Goal: Task Accomplishment & Management: Manage account settings

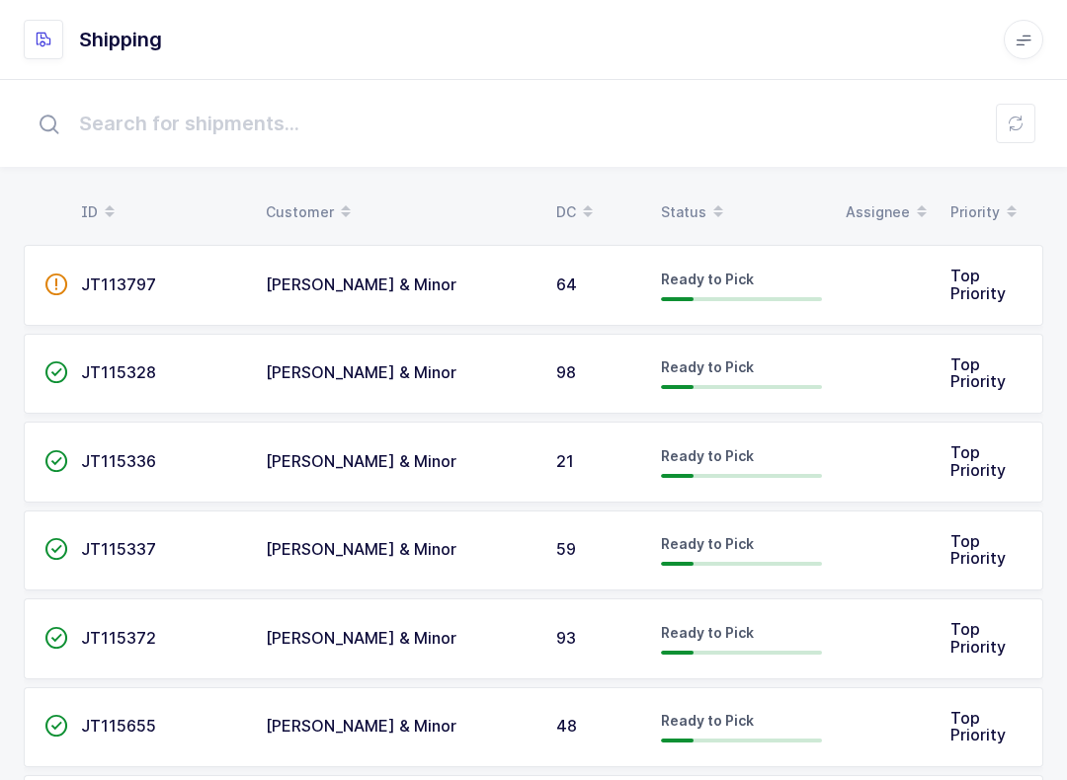
scroll to position [20, 0]
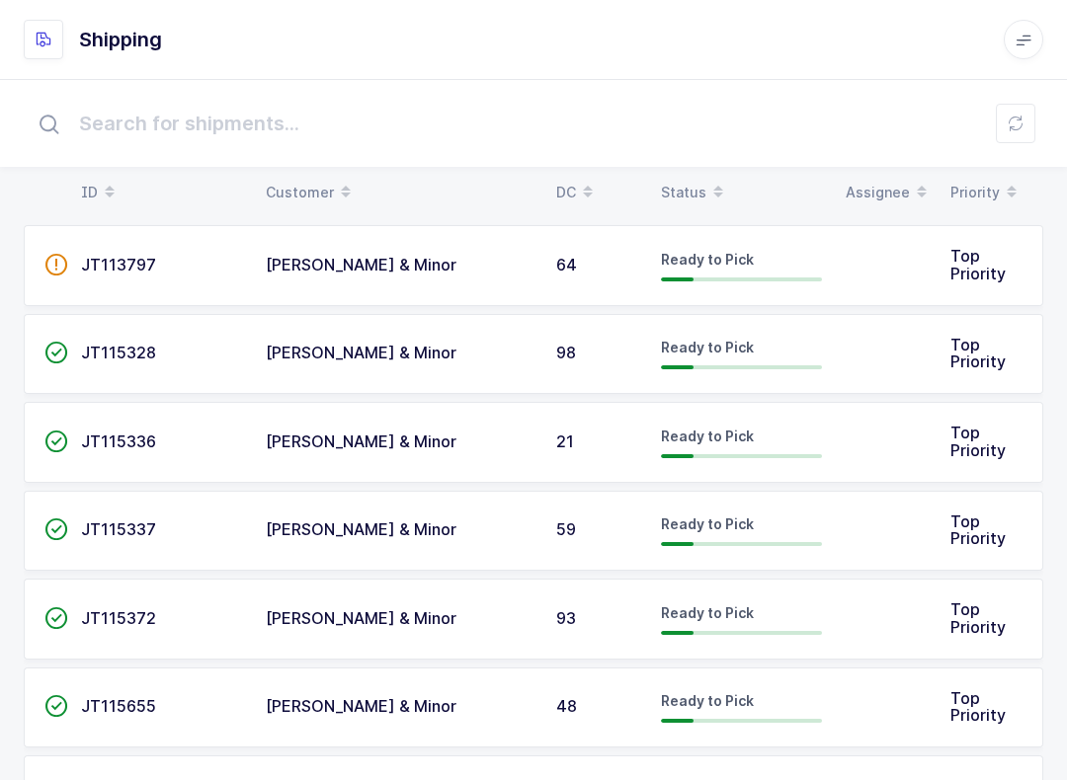
click at [698, 182] on div "Status" at bounding box center [741, 193] width 161 height 34
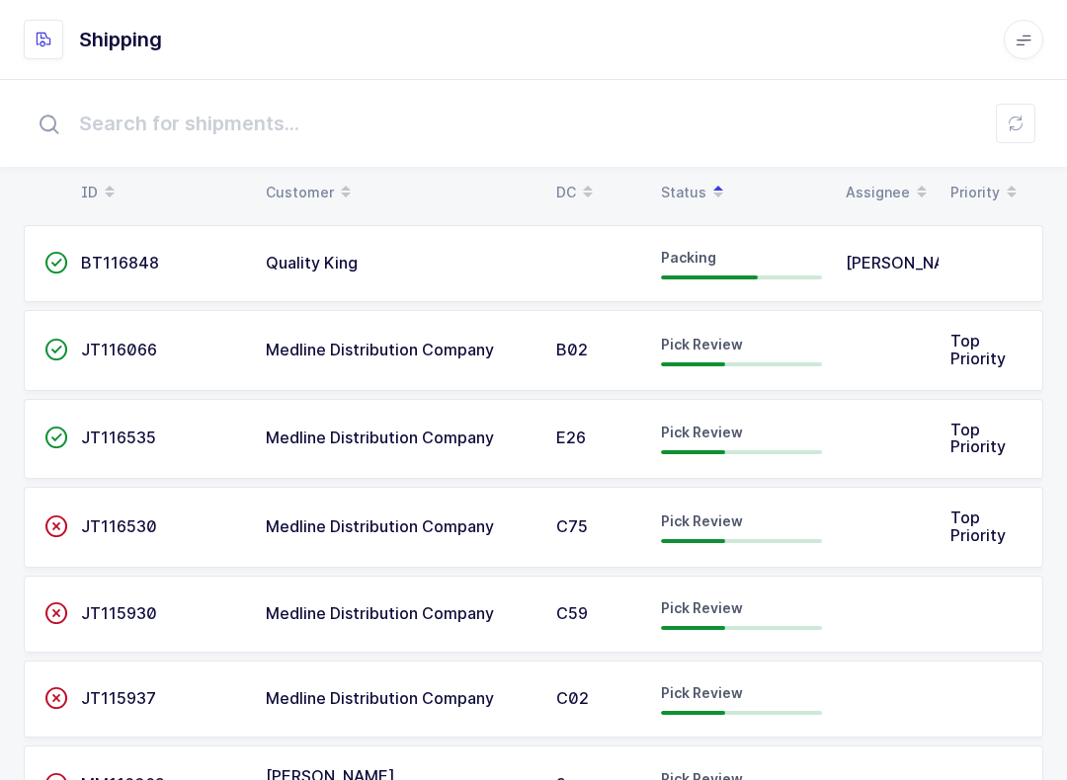
click at [1022, 133] on button at bounding box center [1015, 124] width 40 height 40
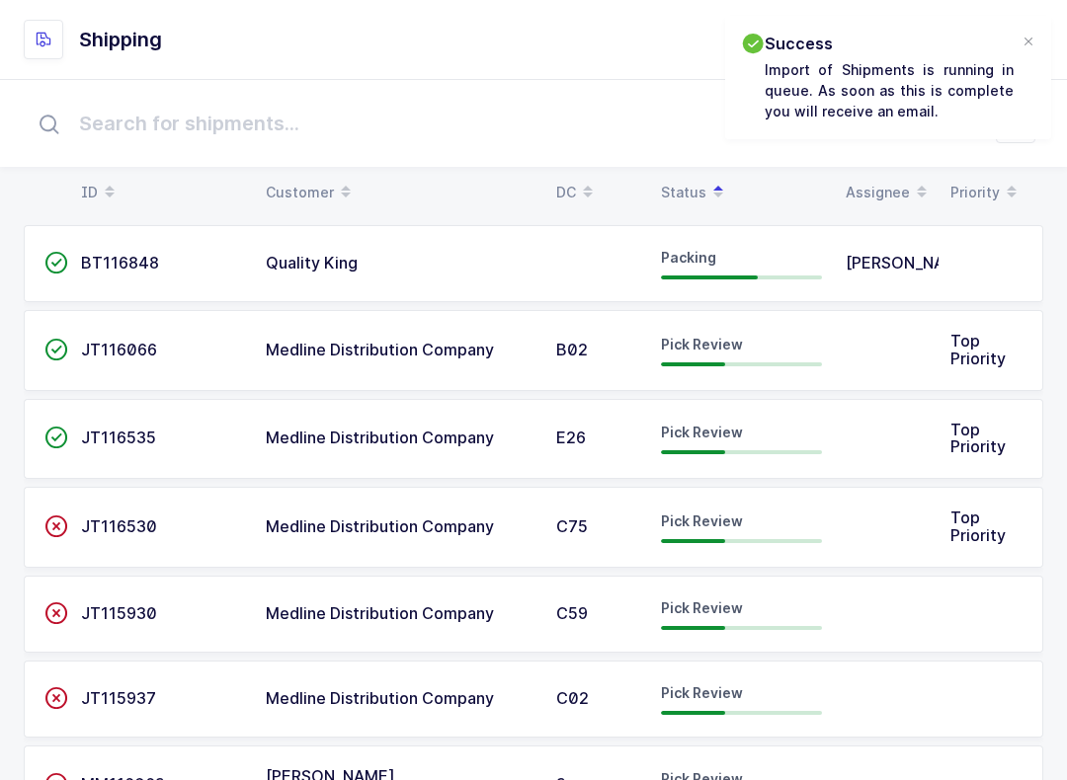
click at [1027, 48] on div at bounding box center [1028, 43] width 16 height 18
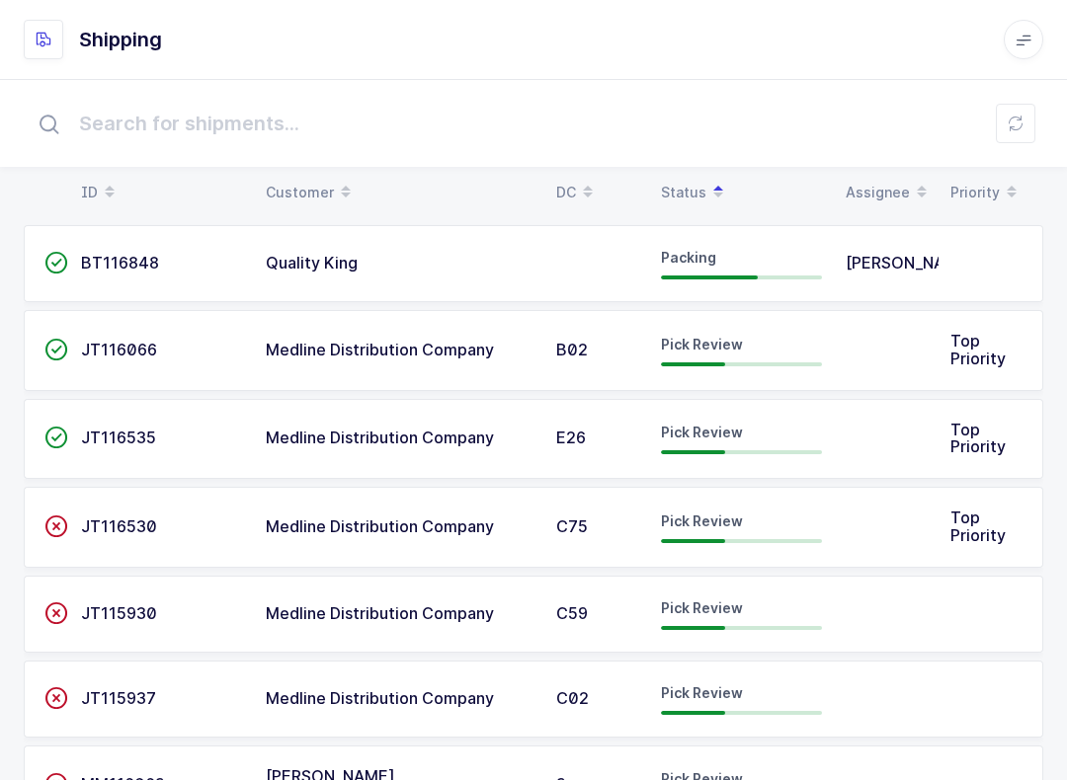
click at [619, 353] on div "B02" at bounding box center [596, 351] width 81 height 18
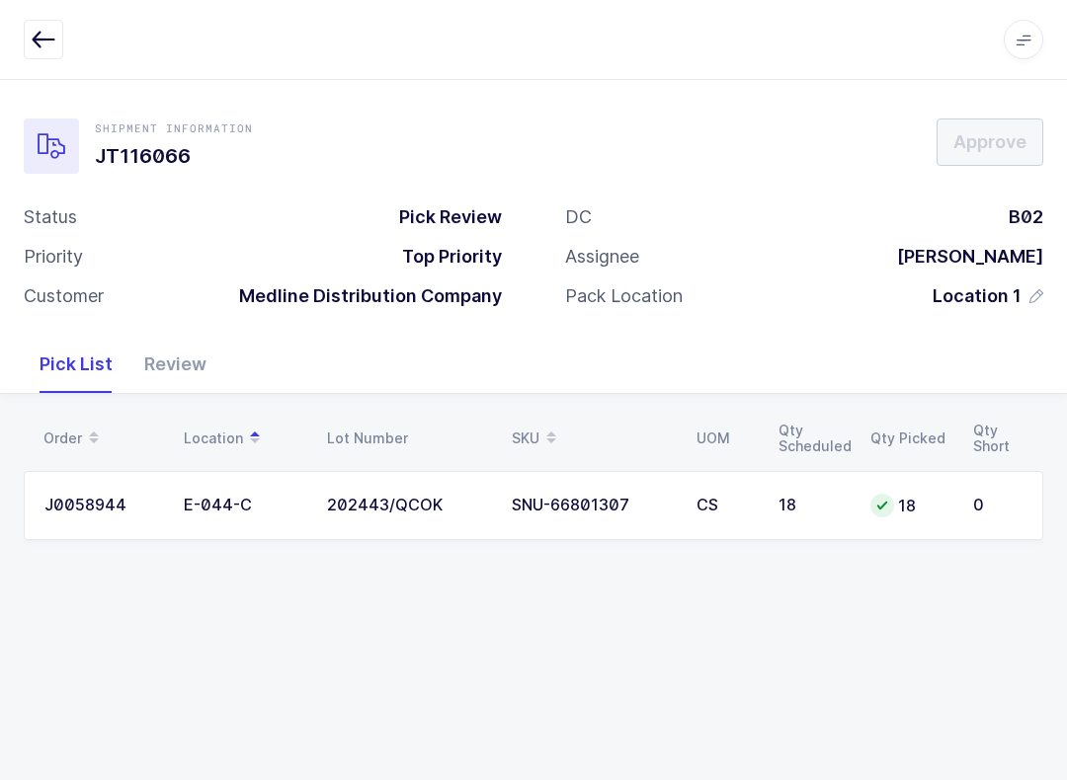
click at [228, 553] on div "Order Location Lot Number SKU UOM Qty Scheduled Qty Picked Qty Short J0058944 E…" at bounding box center [533, 491] width 1067 height 194
click at [184, 359] on div "Review" at bounding box center [175, 364] width 94 height 57
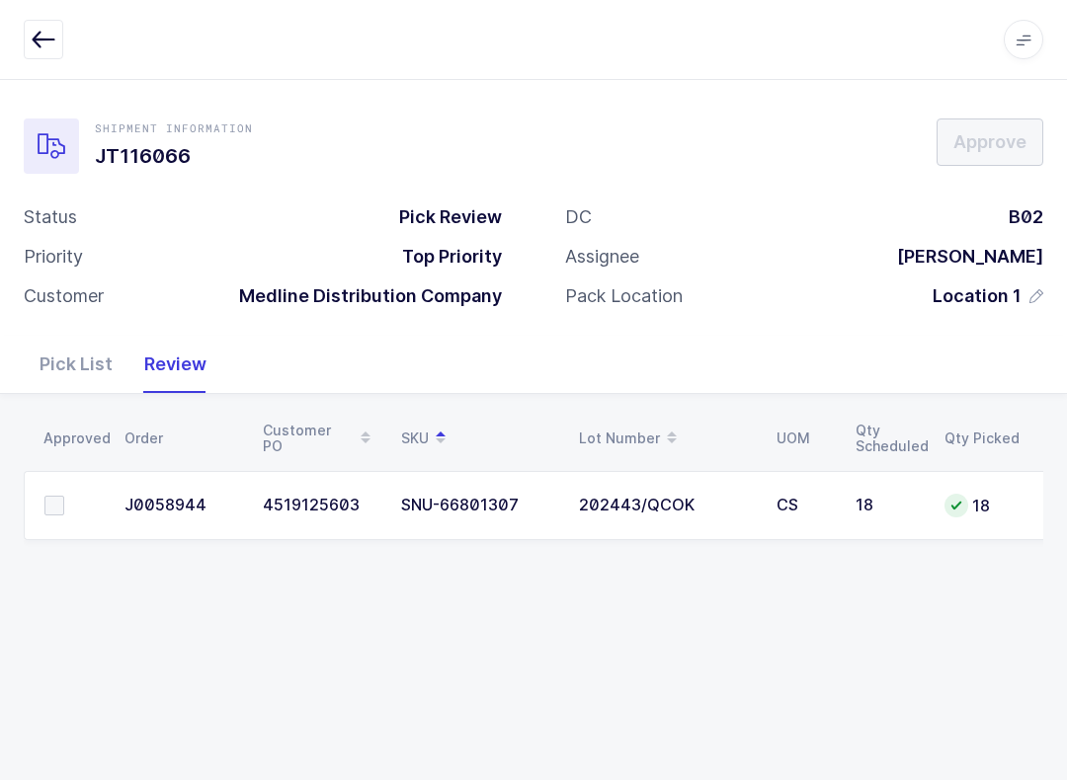
click at [51, 496] on span at bounding box center [54, 506] width 20 height 20
click at [64, 496] on input "checkbox" at bounding box center [64, 496] width 0 height 0
click at [1006, 139] on span "Approve" at bounding box center [989, 141] width 73 height 25
click at [31, 47] on button "button" at bounding box center [44, 40] width 40 height 40
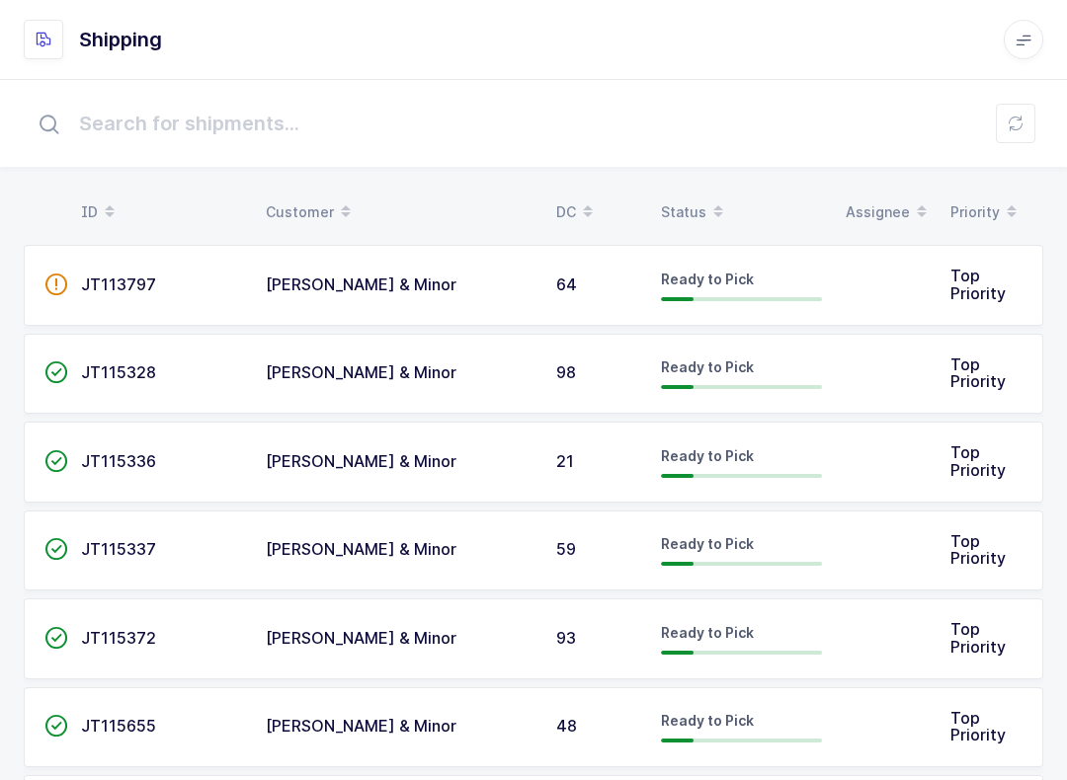
click at [672, 636] on div "Ready to Pick" at bounding box center [741, 639] width 161 height 32
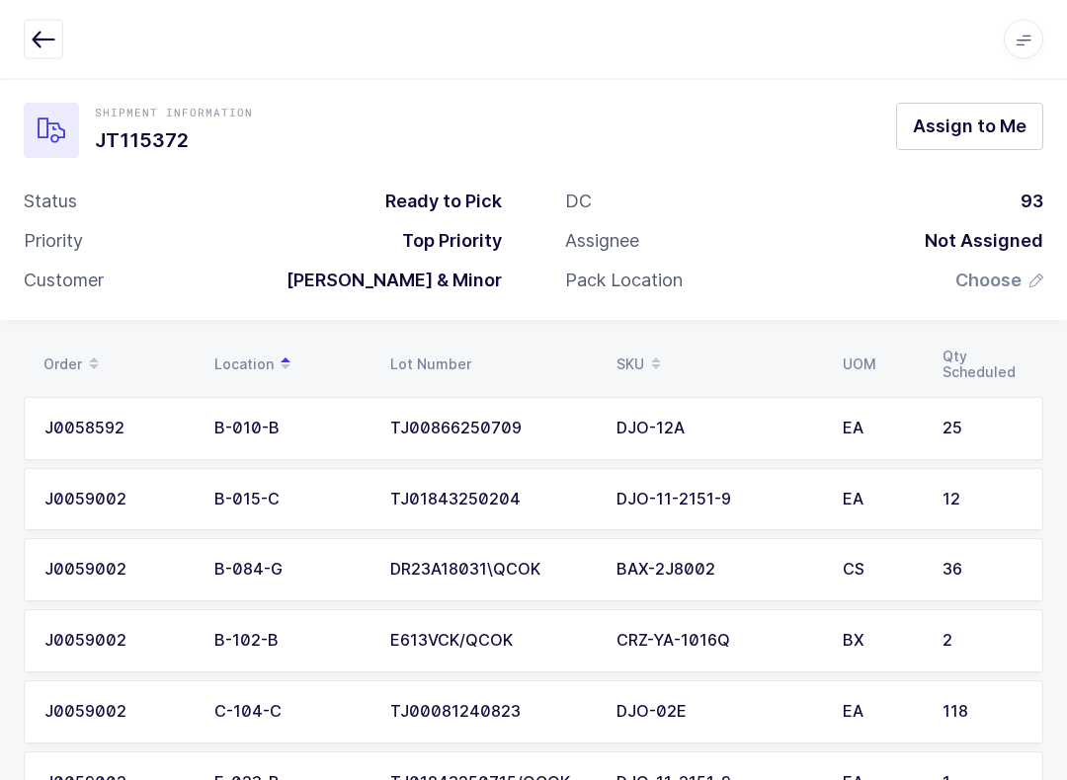
scroll to position [17, 0]
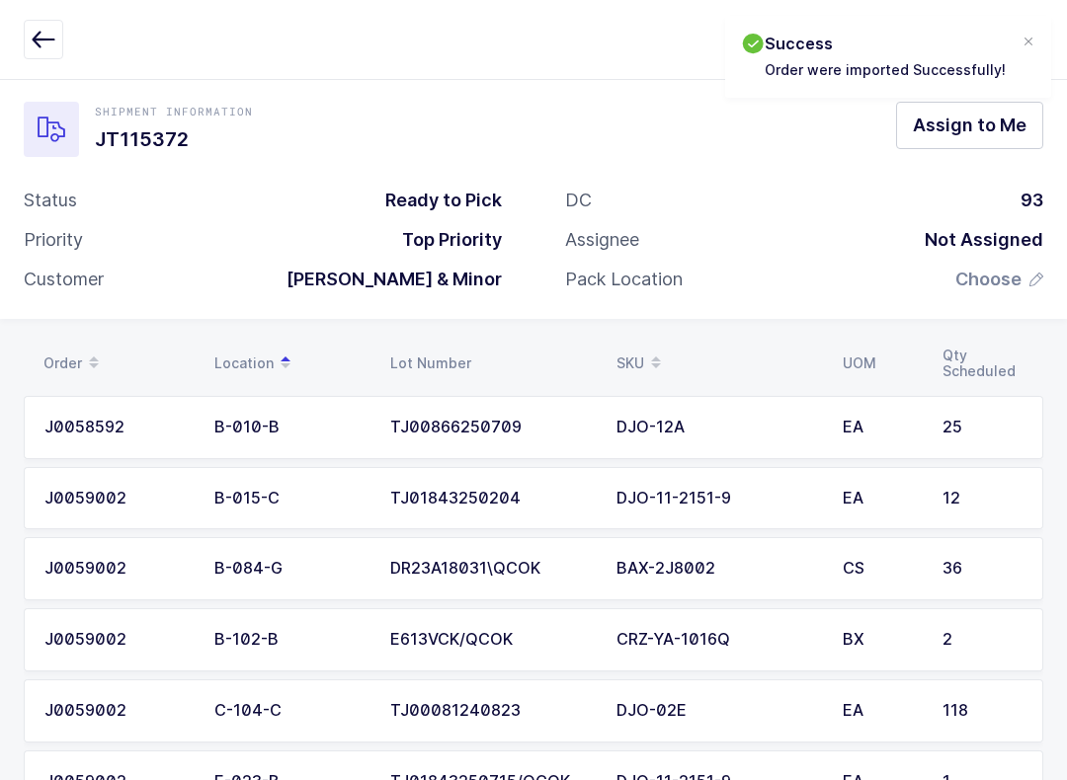
click at [37, 43] on icon "button" at bounding box center [44, 40] width 24 height 24
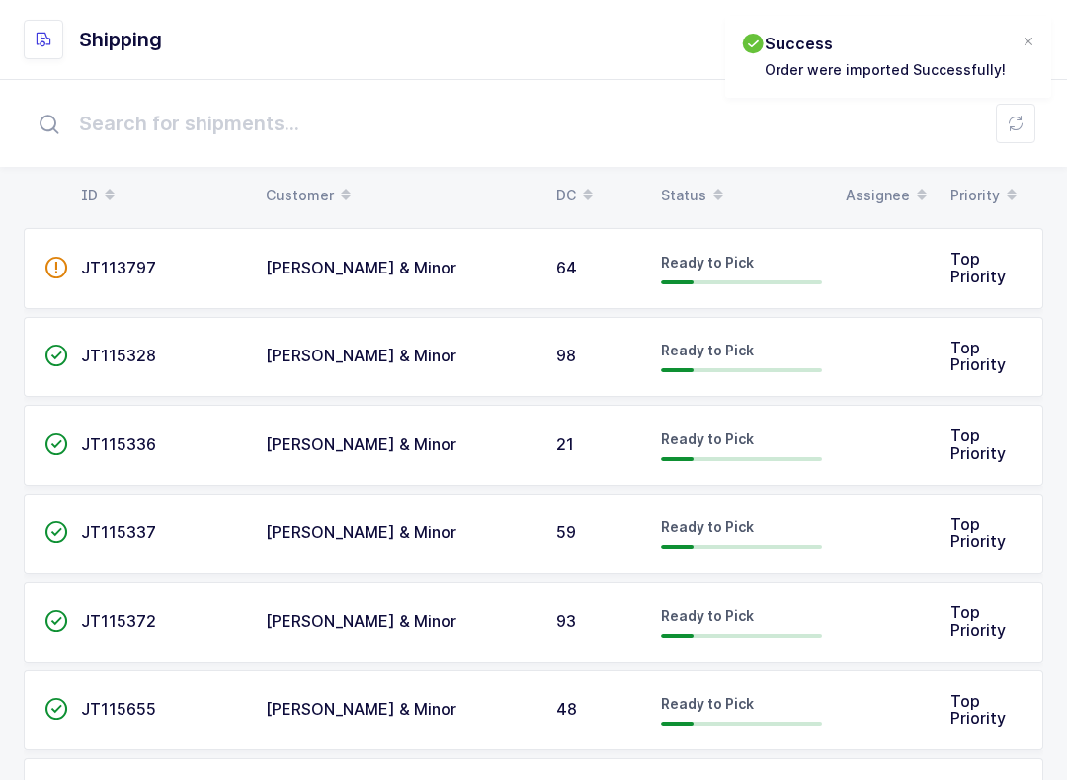
click at [711, 179] on span at bounding box center [718, 196] width 24 height 34
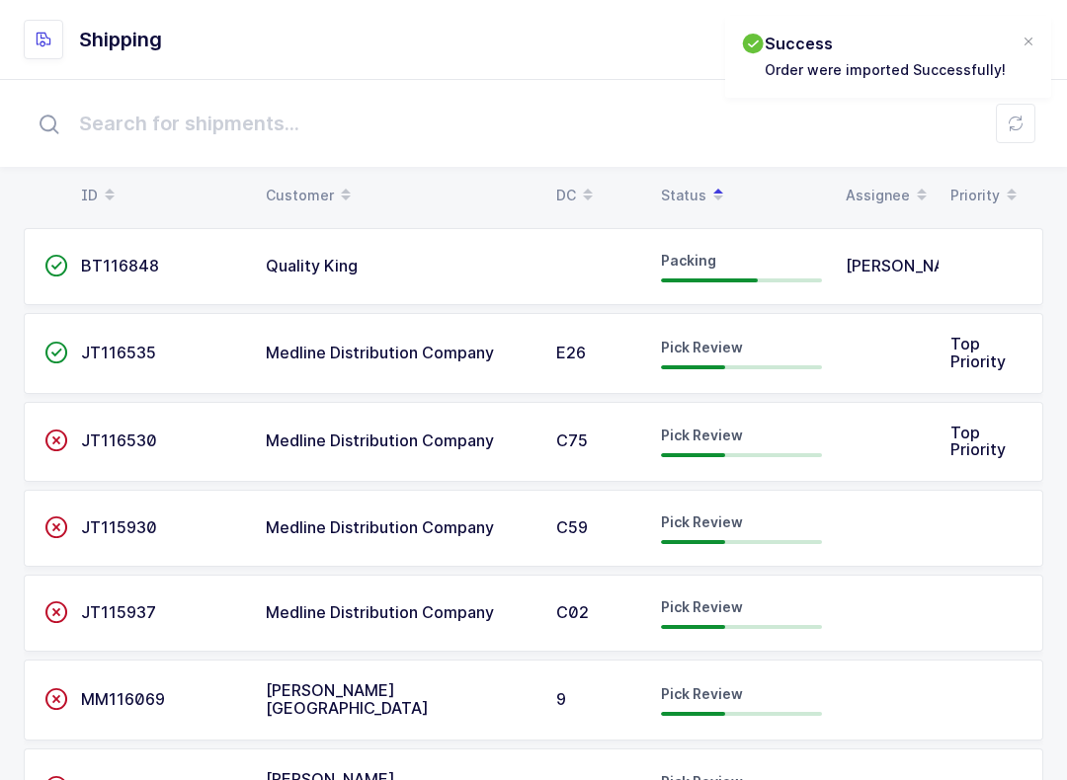
click at [150, 358] on span "JT116535" at bounding box center [118, 353] width 75 height 20
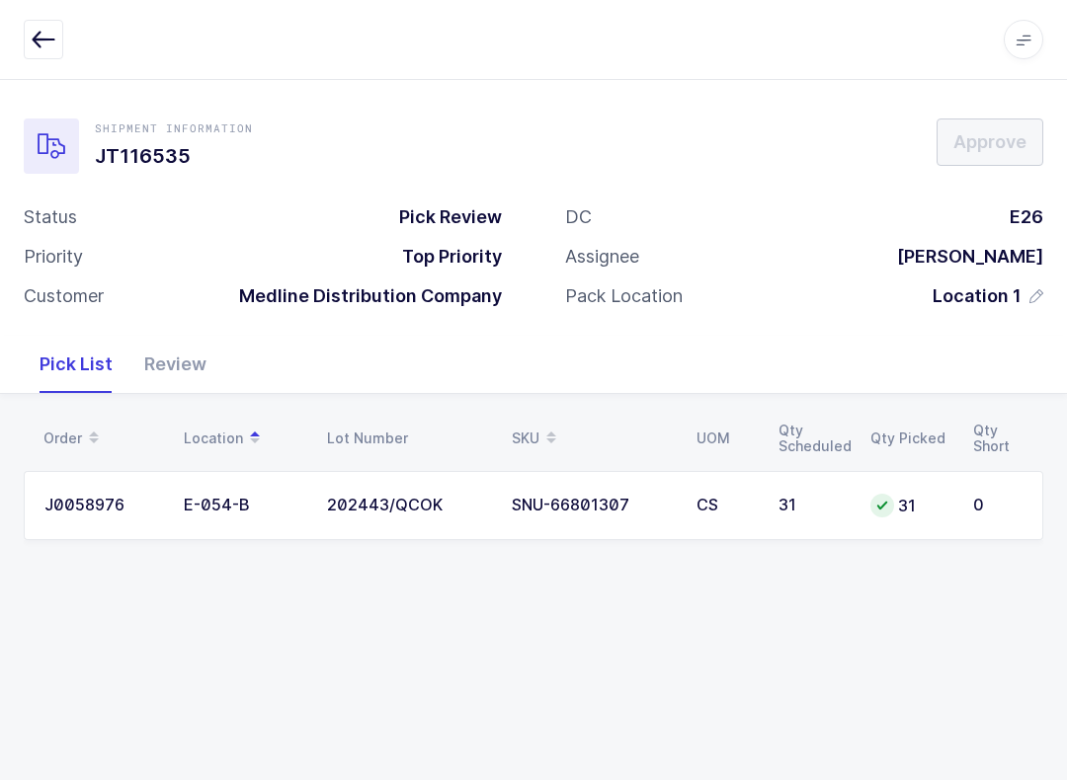
click at [189, 347] on div "Review" at bounding box center [175, 364] width 94 height 57
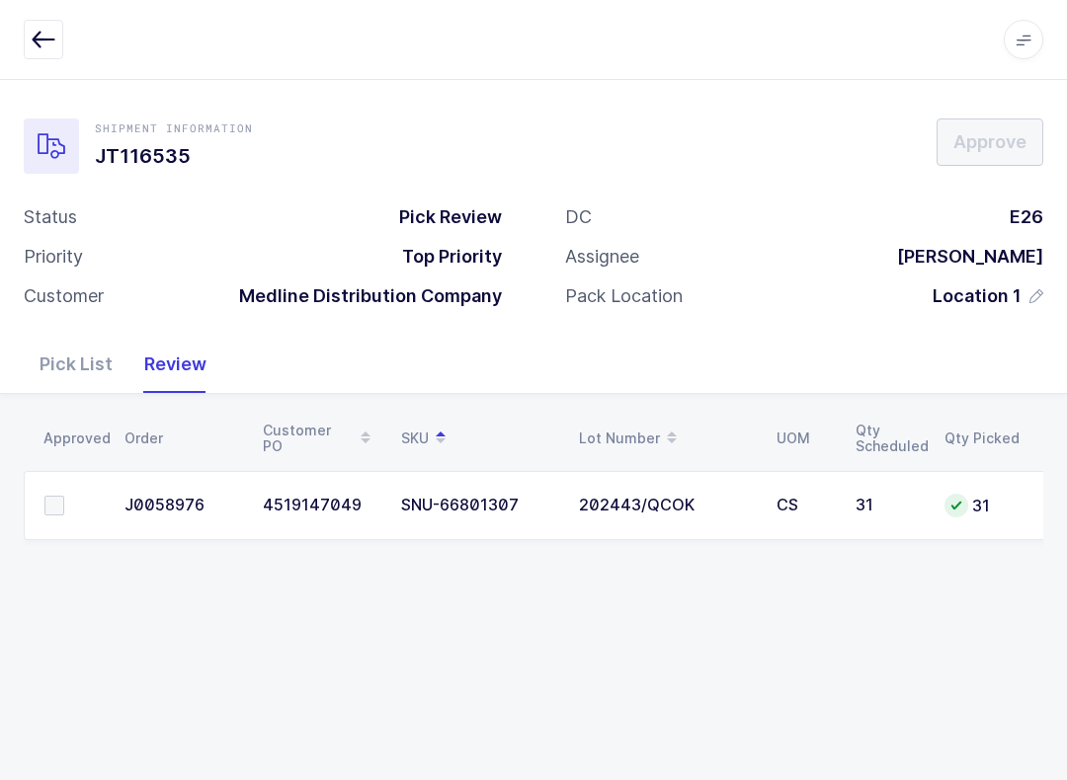
click at [82, 503] on label at bounding box center [72, 506] width 56 height 20
click at [64, 496] on input "checkbox" at bounding box center [64, 496] width 0 height 0
click at [999, 123] on button "Approve" at bounding box center [989, 142] width 107 height 47
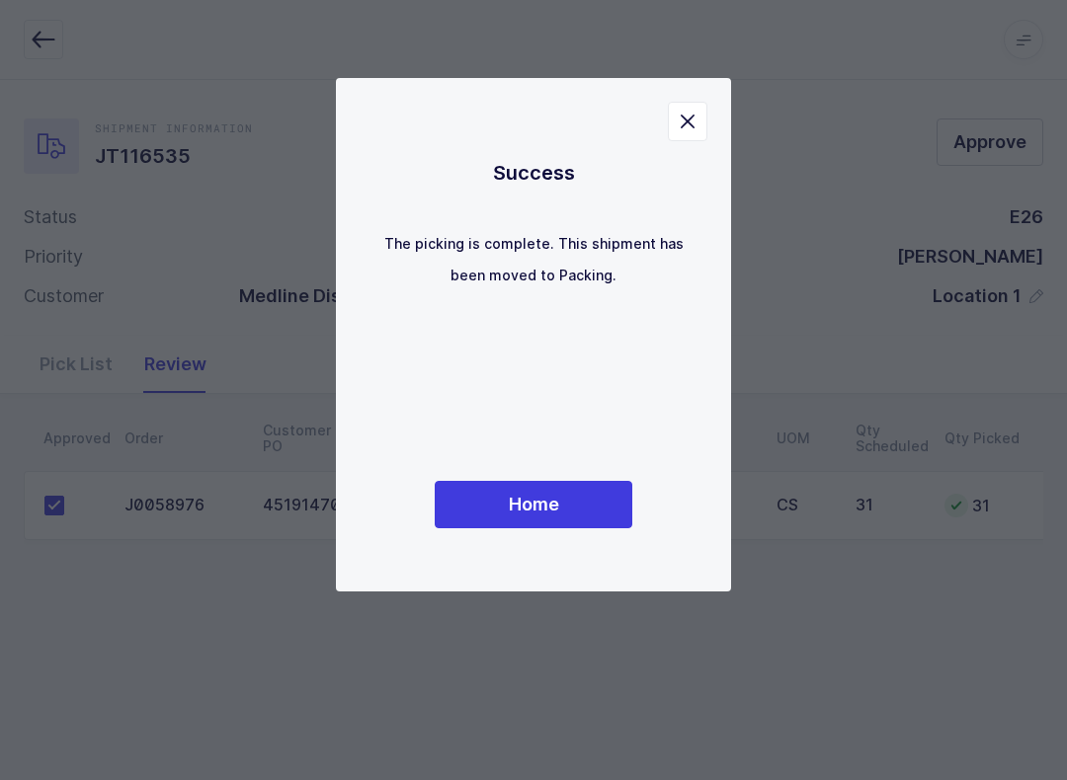
click at [549, 506] on span "Home" at bounding box center [534, 504] width 50 height 25
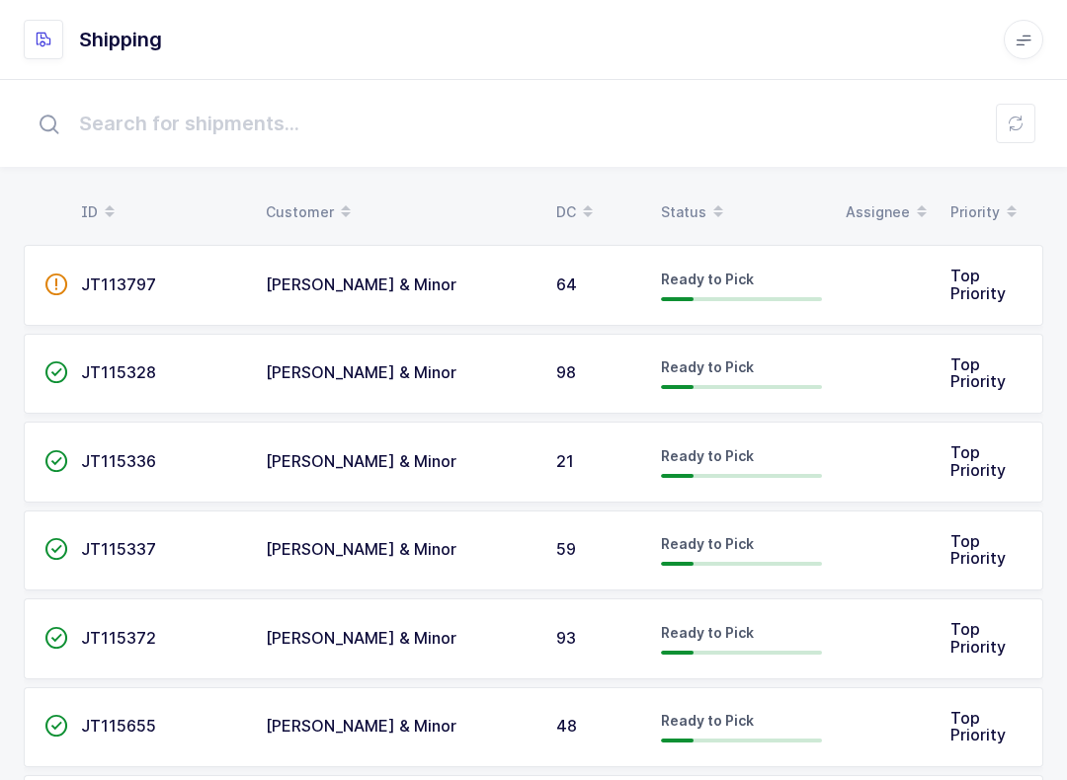
click at [716, 196] on span at bounding box center [718, 213] width 24 height 34
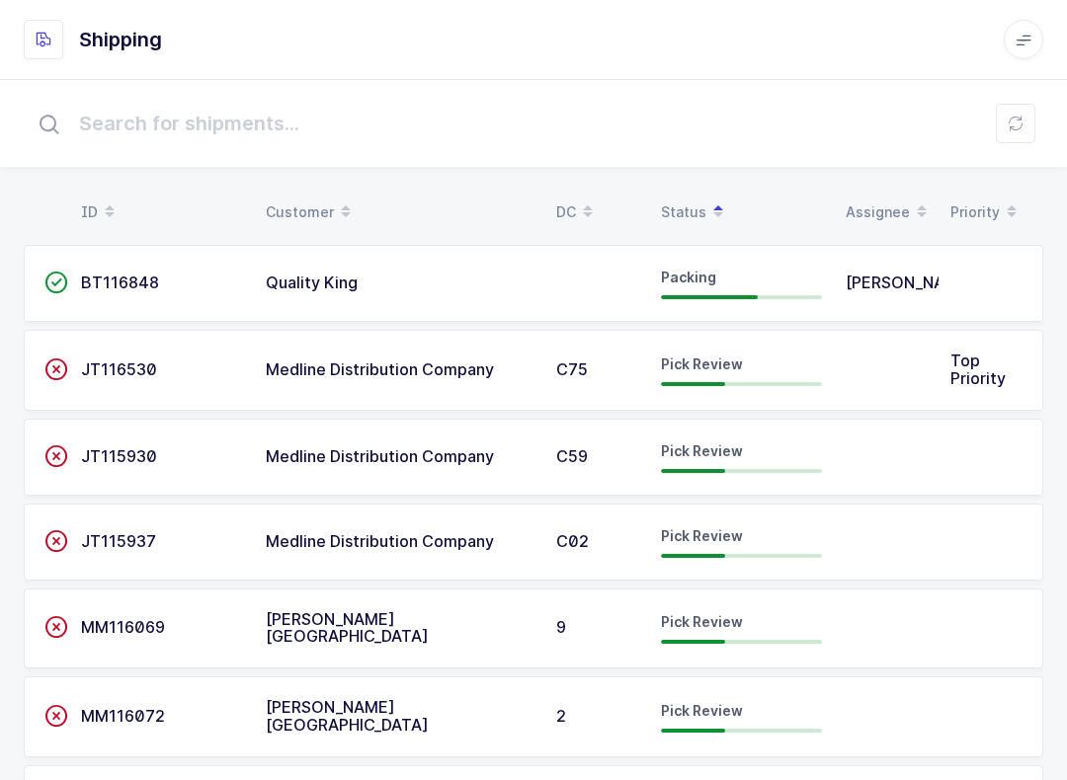
click at [735, 446] on span "Pick Review" at bounding box center [702, 450] width 82 height 17
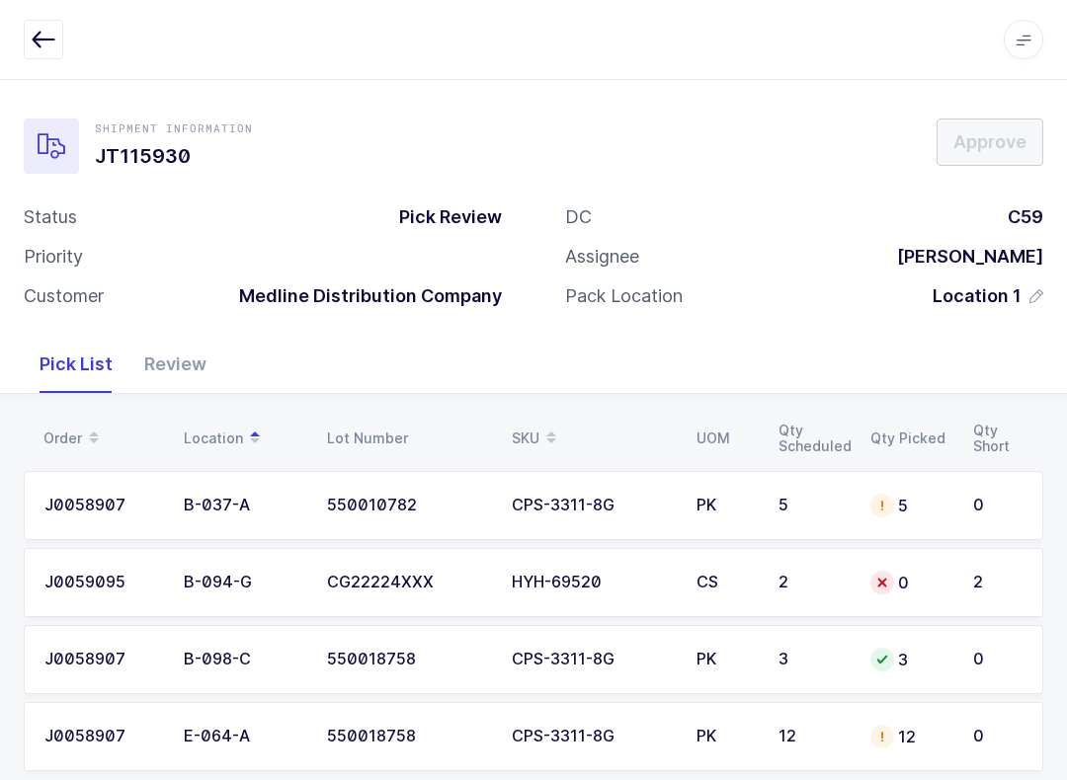
scroll to position [36, 0]
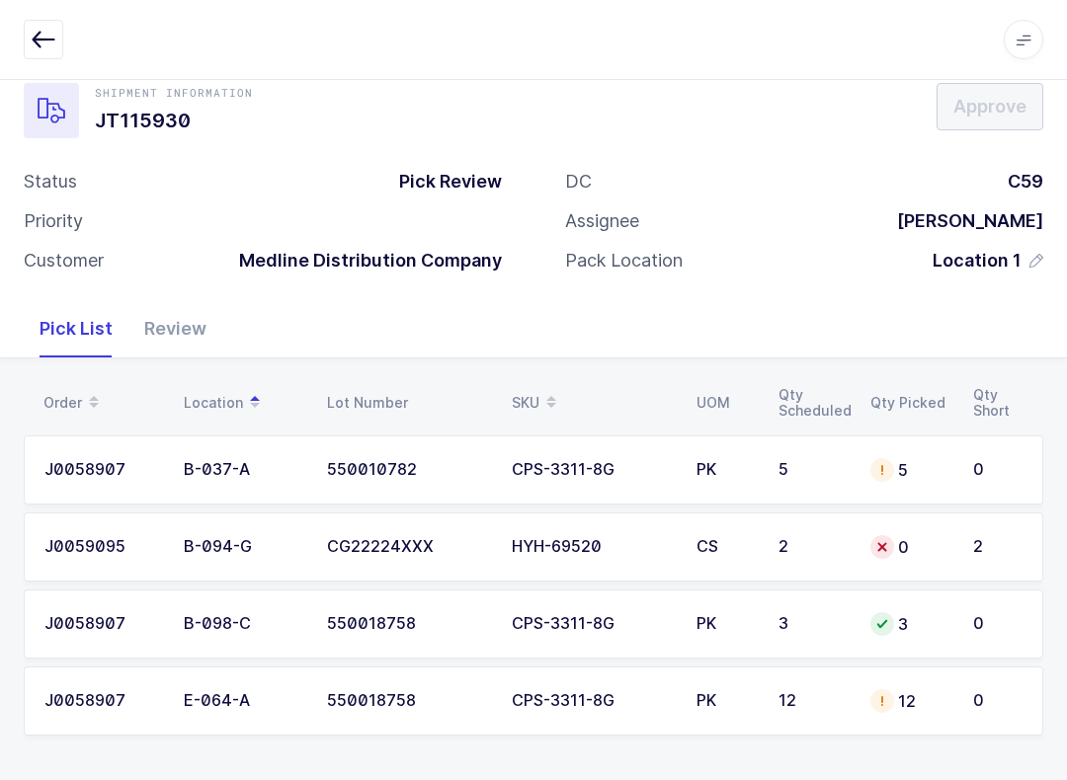
click at [180, 307] on div "Review" at bounding box center [175, 328] width 94 height 57
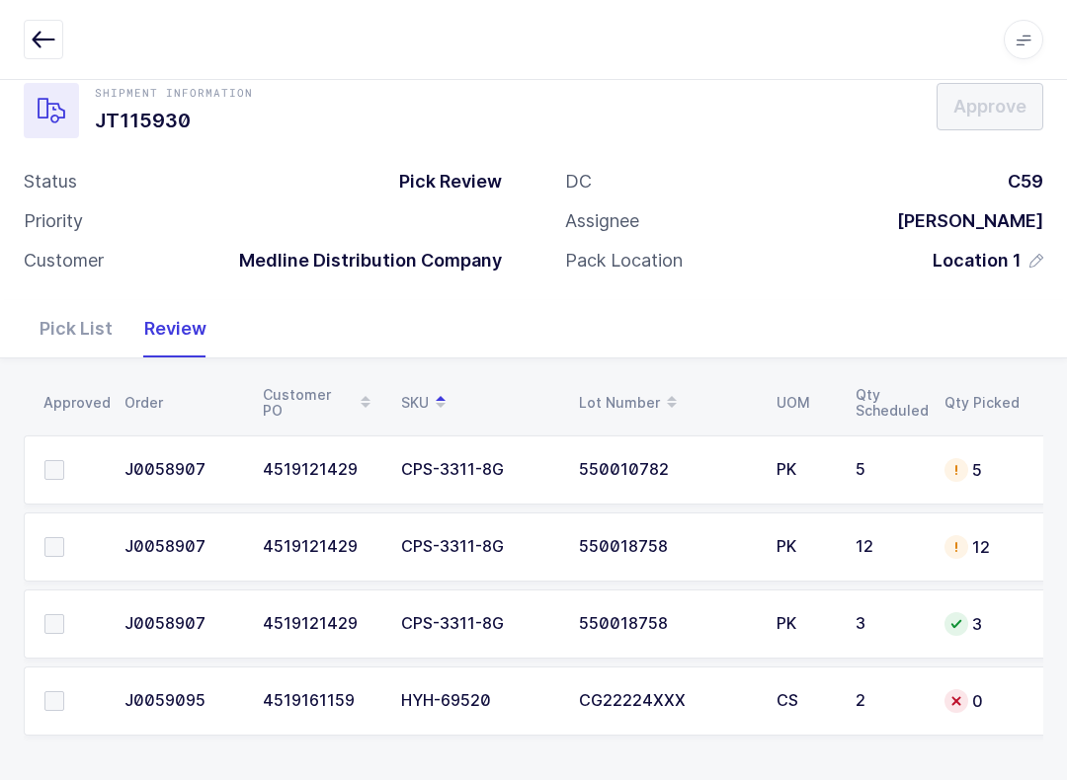
click at [58, 463] on span at bounding box center [54, 470] width 20 height 20
click at [64, 460] on input "checkbox" at bounding box center [64, 460] width 0 height 0
click at [51, 523] on td at bounding box center [68, 547] width 89 height 69
click at [49, 598] on td at bounding box center [68, 624] width 89 height 69
click at [50, 630] on span at bounding box center [54, 624] width 20 height 20
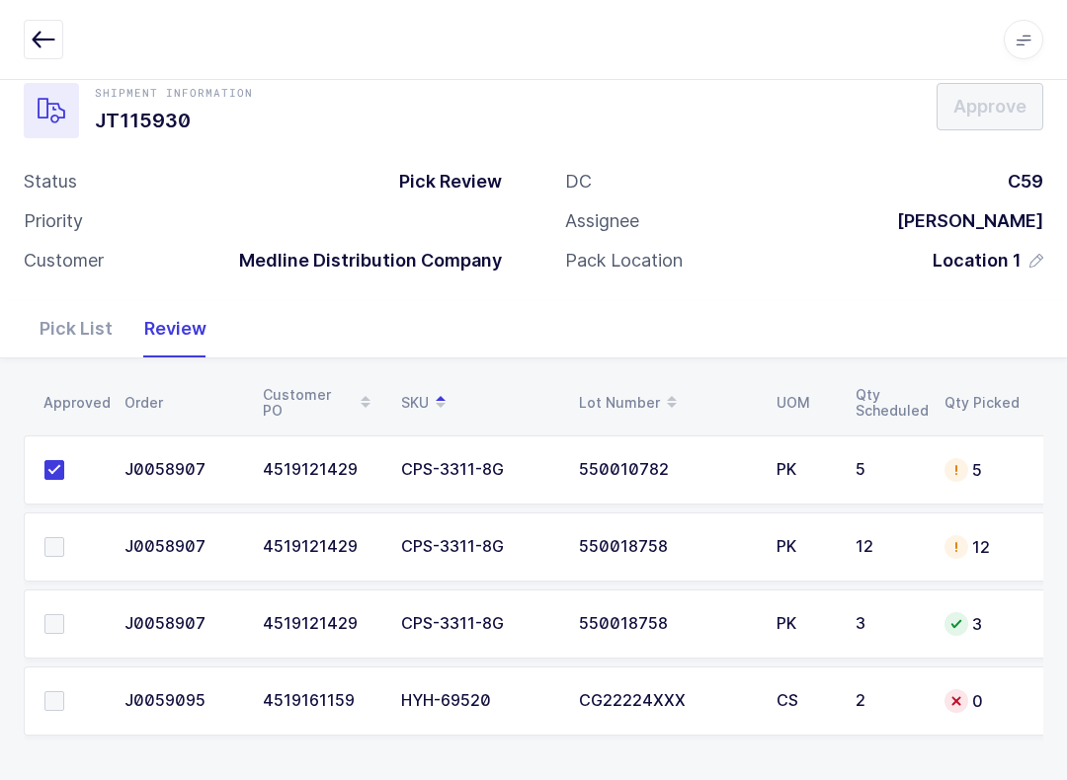
click at [64, 614] on input "checkbox" at bounding box center [64, 614] width 0 height 0
click at [59, 564] on td at bounding box center [68, 547] width 89 height 69
click at [56, 552] on span at bounding box center [54, 547] width 20 height 20
click at [64, 537] on input "checkbox" at bounding box center [64, 537] width 0 height 0
click at [94, 325] on div "Pick List" at bounding box center [76, 328] width 105 height 57
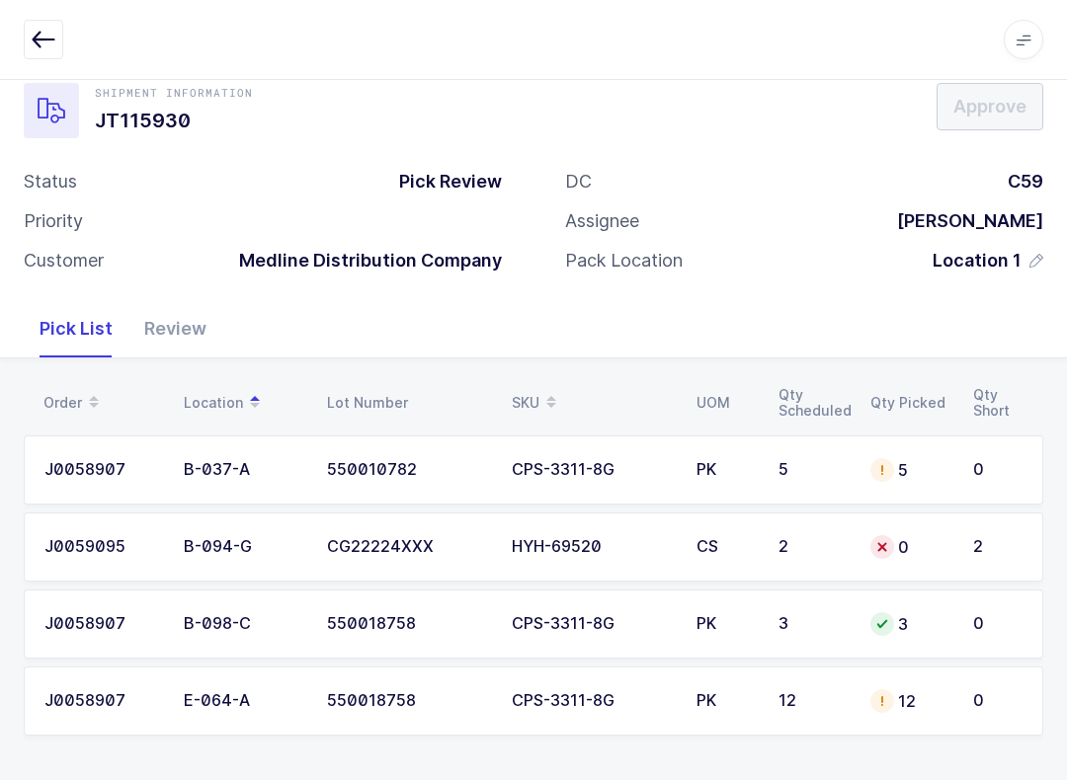
click at [700, 541] on div "CS" at bounding box center [725, 547] width 58 height 18
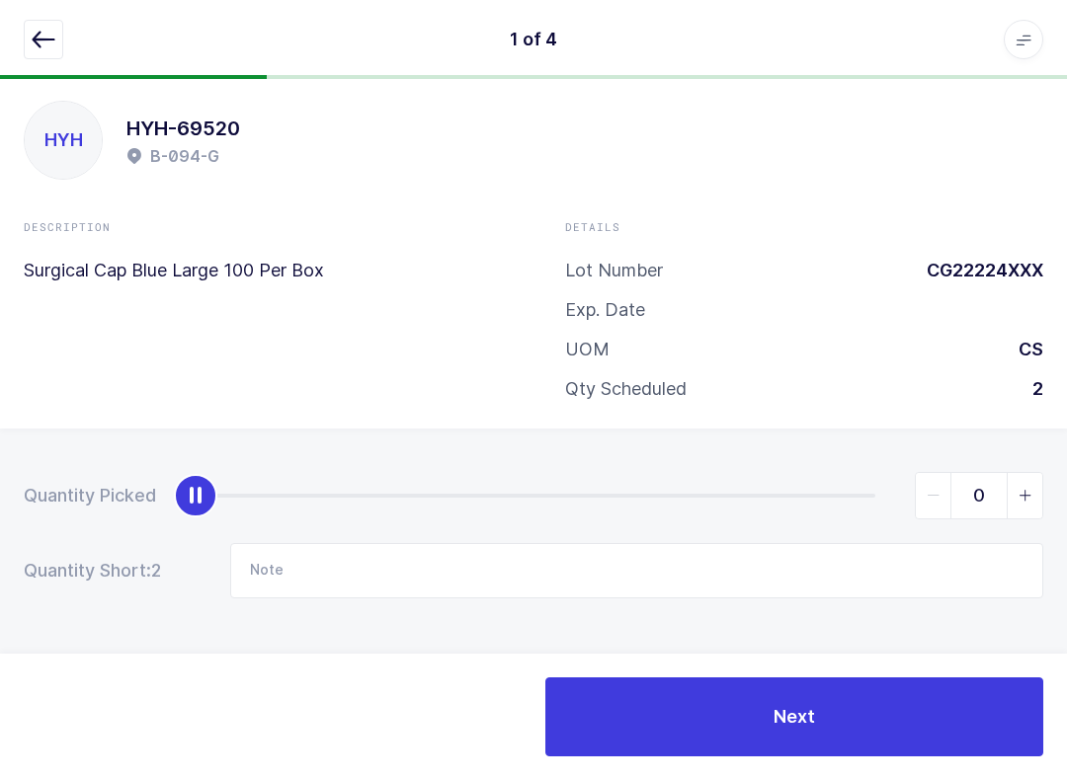
click at [44, 20] on button "button" at bounding box center [44, 40] width 40 height 40
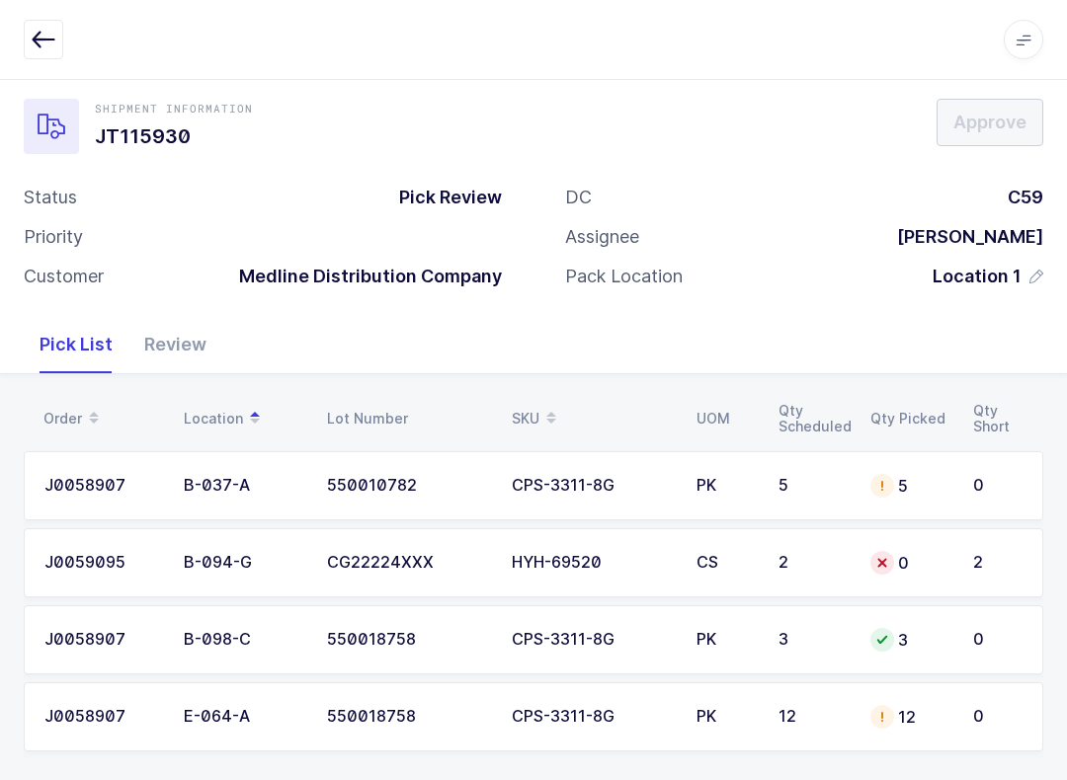
click at [1036, 614] on td "0" at bounding box center [1002, 639] width 82 height 69
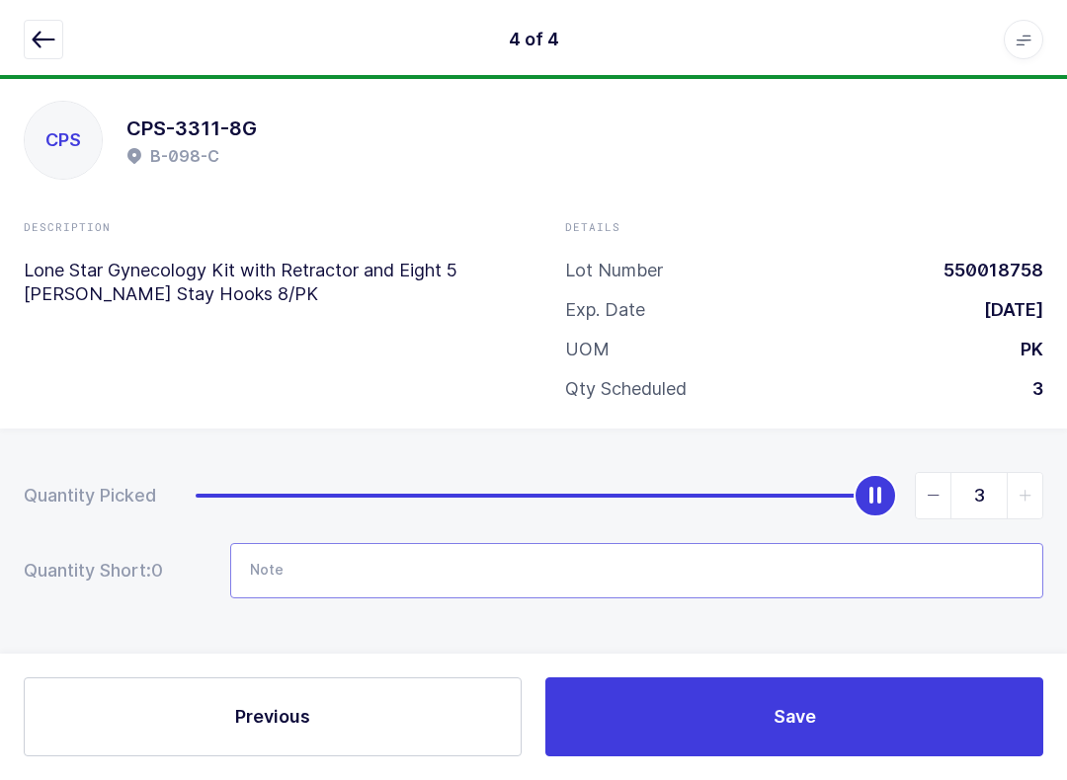
click at [1018, 580] on input "Note" at bounding box center [636, 570] width 813 height 55
